Goal: Obtain resource: Obtain resource

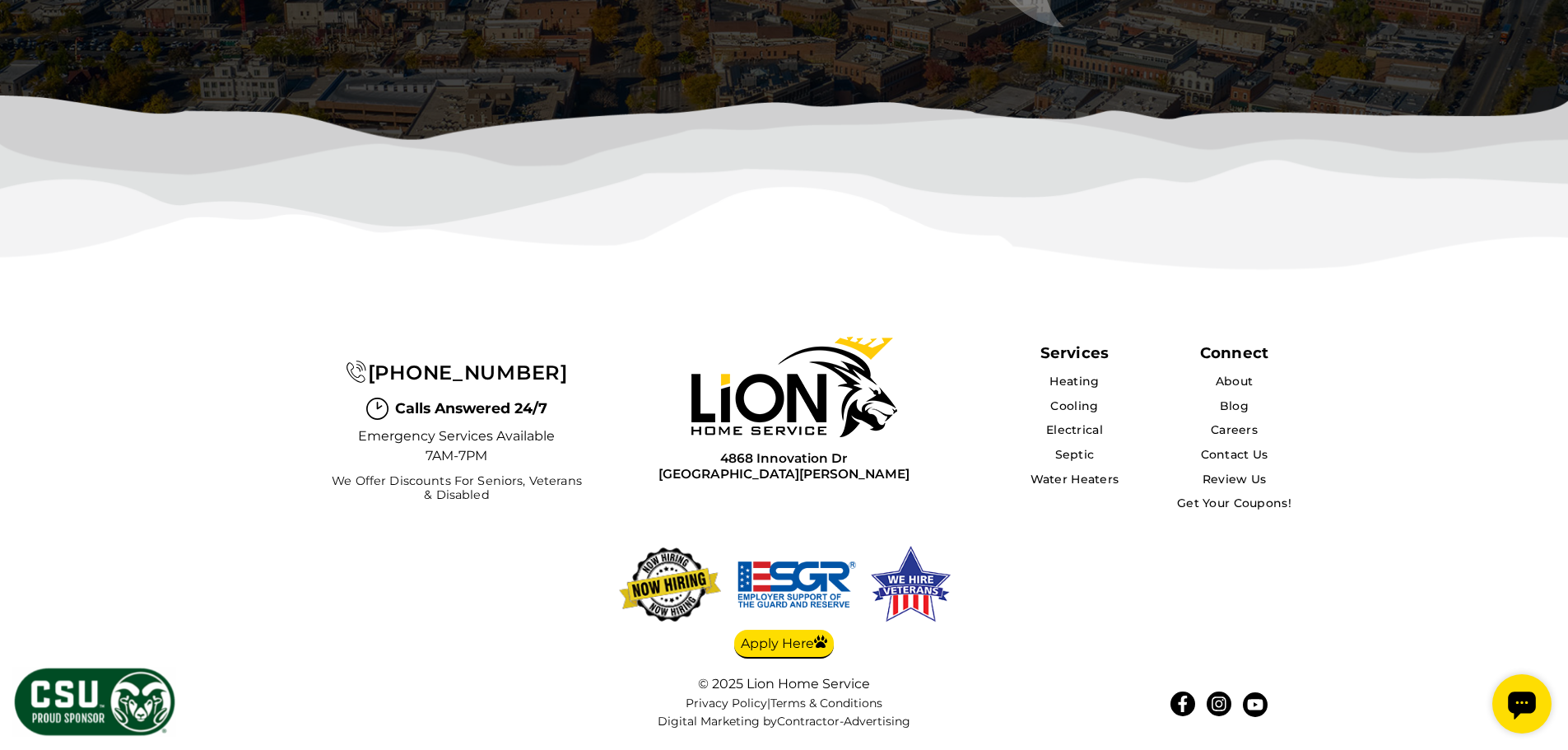
scroll to position [5367, 0]
click at [1277, 508] on link "Get Your Coupons!" at bounding box center [1234, 503] width 116 height 15
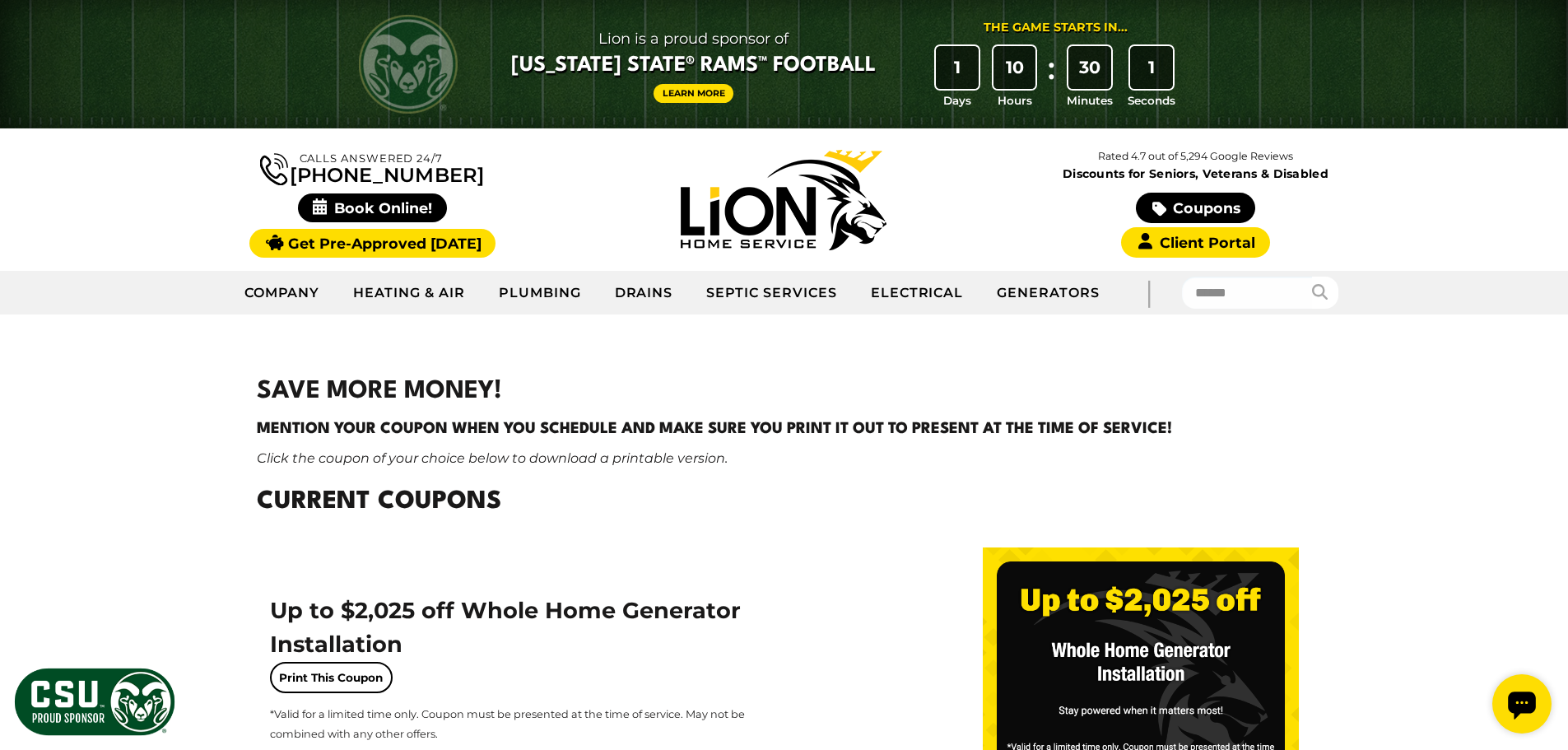
click at [785, 234] on img at bounding box center [783, 200] width 206 height 101
